Goal: Check status: Check status

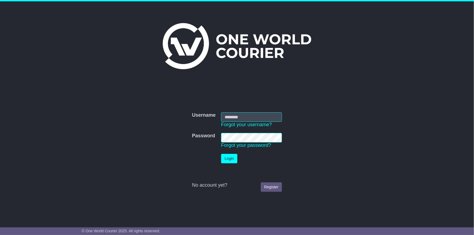
type input "**********"
click at [227, 154] on button "Login" at bounding box center [229, 159] width 16 height 10
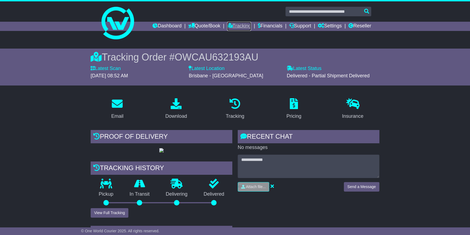
click at [233, 23] on link "Tracking" at bounding box center [239, 26] width 24 height 9
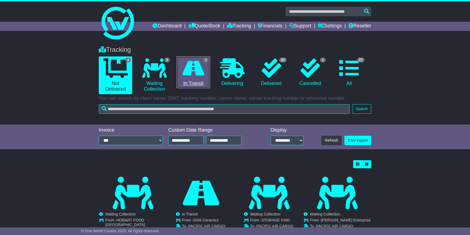
click at [193, 81] on link "1 In Transit" at bounding box center [193, 72] width 33 height 32
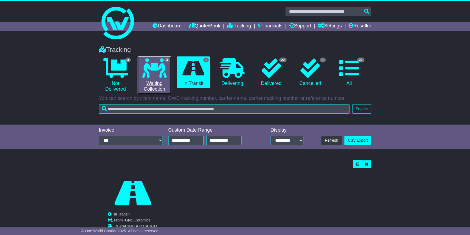
click at [157, 86] on link "3 Waiting Collection" at bounding box center [154, 75] width 33 height 38
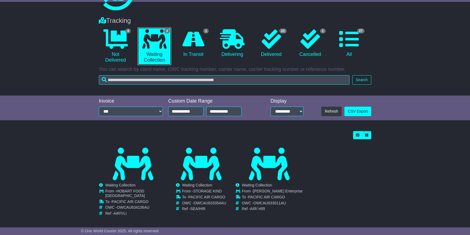
scroll to position [33, 0]
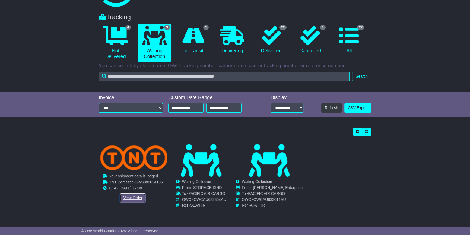
click at [128, 199] on link "View Order" at bounding box center [133, 198] width 26 height 10
